Goal: Task Accomplishment & Management: Use online tool/utility

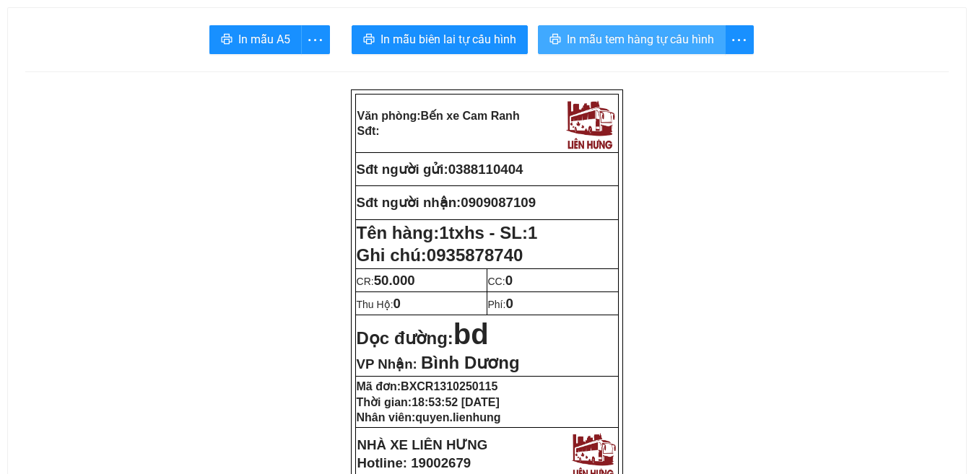
click at [631, 44] on span "In mẫu tem hàng tự cấu hình" at bounding box center [640, 39] width 147 height 18
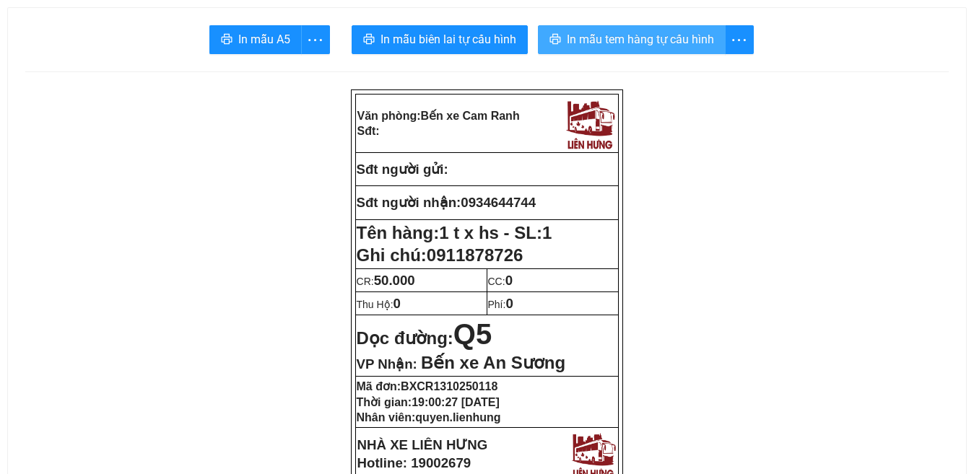
click at [620, 40] on span "In mẫu tem hàng tự cấu hình" at bounding box center [640, 39] width 147 height 18
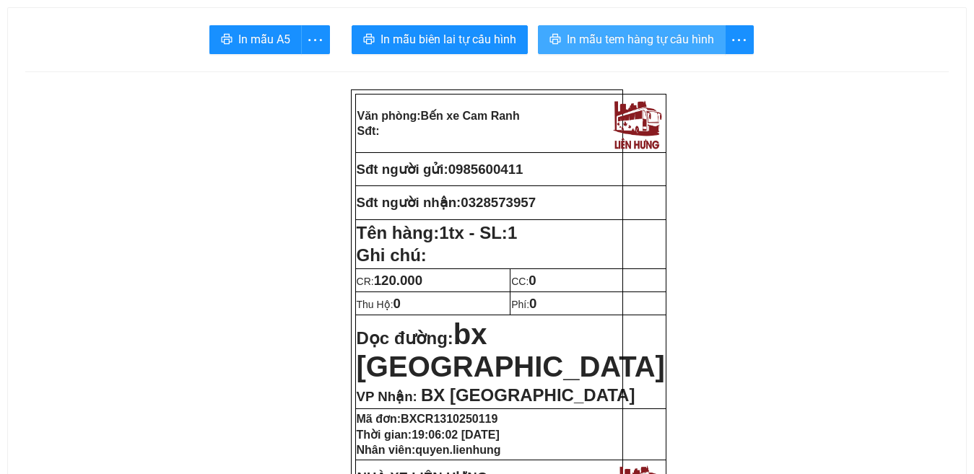
click at [633, 38] on span "In mẫu tem hàng tự cấu hình" at bounding box center [640, 39] width 147 height 18
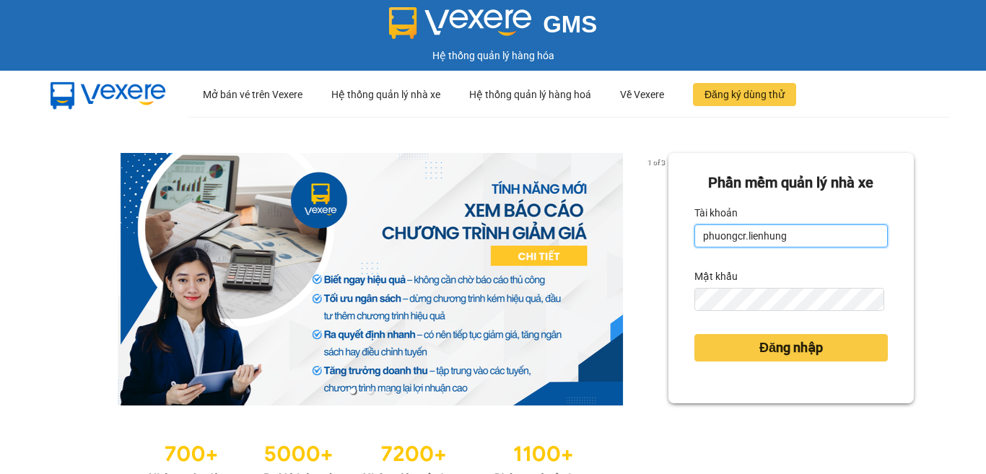
click at [778, 233] on input "phuongcr.lienhung" at bounding box center [792, 236] width 194 height 23
type input "quyen.lienhung"
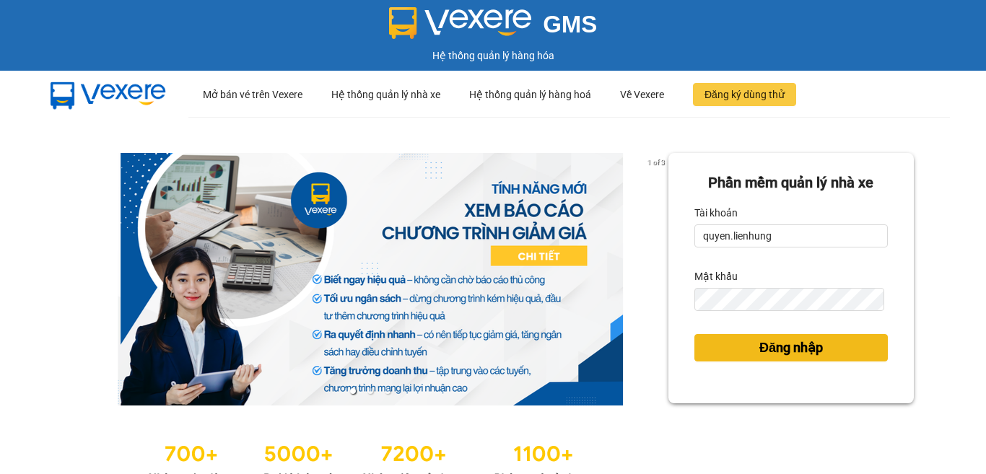
click at [787, 357] on span "Đăng nhập" at bounding box center [792, 348] width 64 height 20
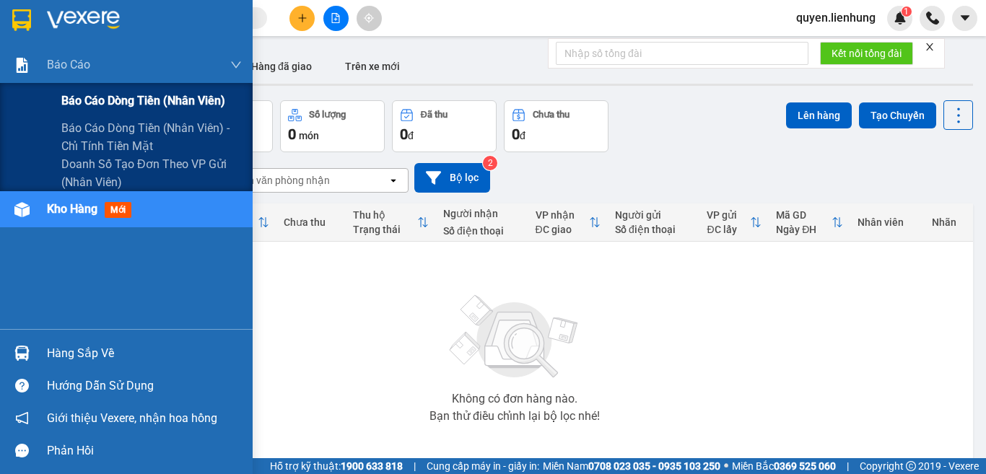
click at [136, 96] on span "Báo cáo dòng tiền (nhân viên)" at bounding box center [143, 101] width 164 height 18
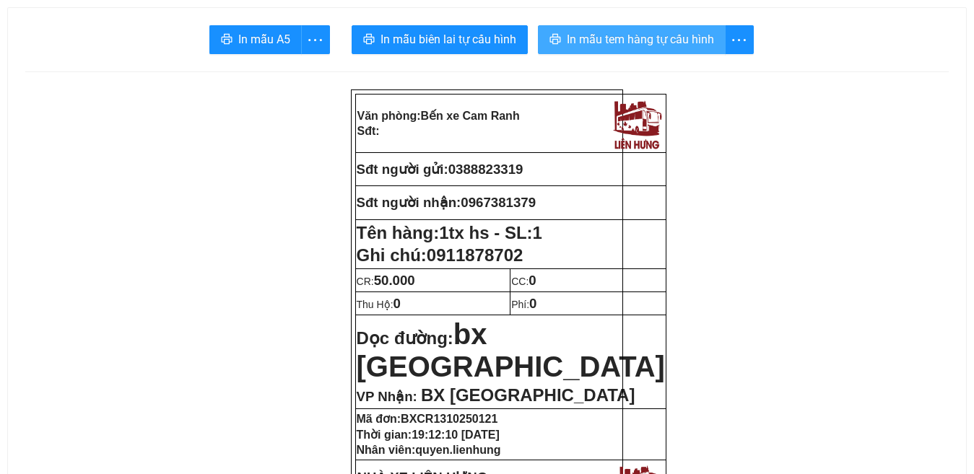
click at [644, 38] on span "In mẫu tem hàng tự cấu hình" at bounding box center [640, 39] width 147 height 18
